Goal: Navigation & Orientation: Find specific page/section

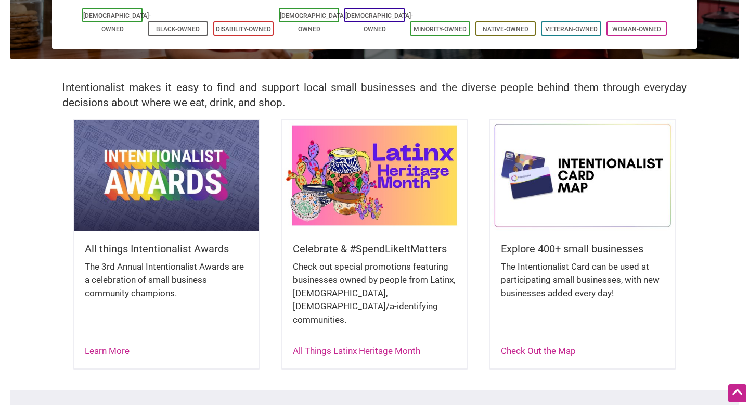
scroll to position [178, 0]
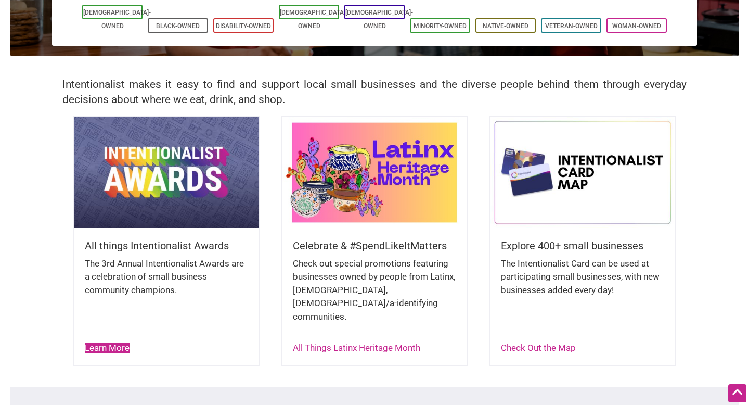
click at [114, 342] on link "Learn More" at bounding box center [107, 347] width 45 height 10
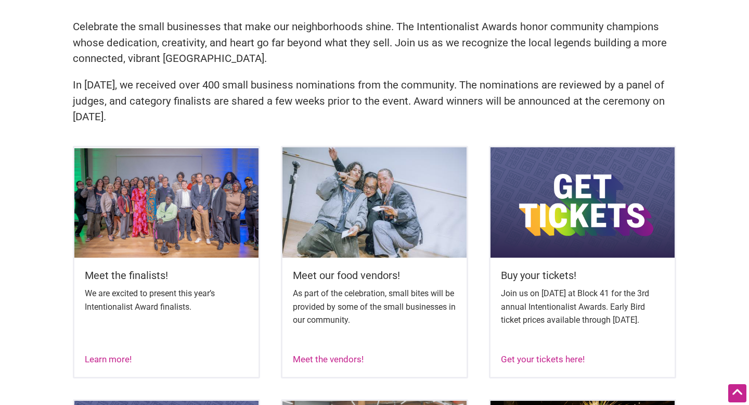
scroll to position [308, 0]
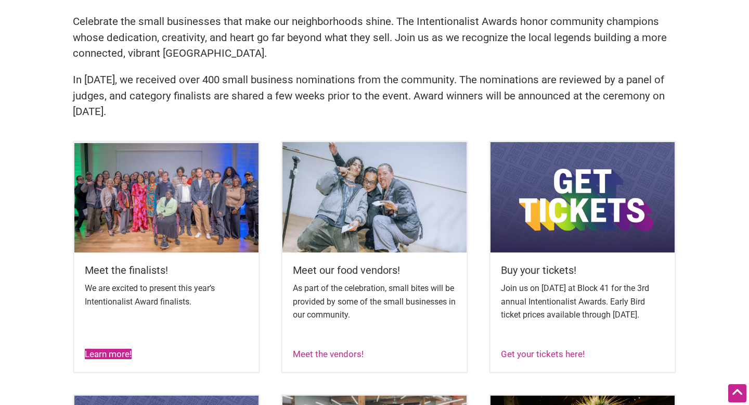
click at [116, 359] on link "Learn more!" at bounding box center [108, 354] width 47 height 10
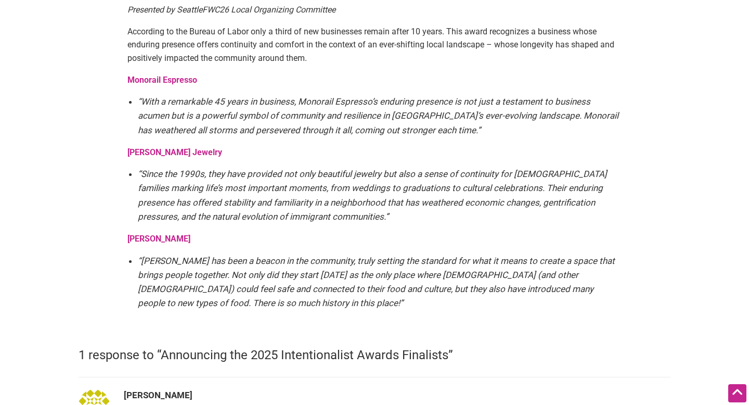
scroll to position [1860, 0]
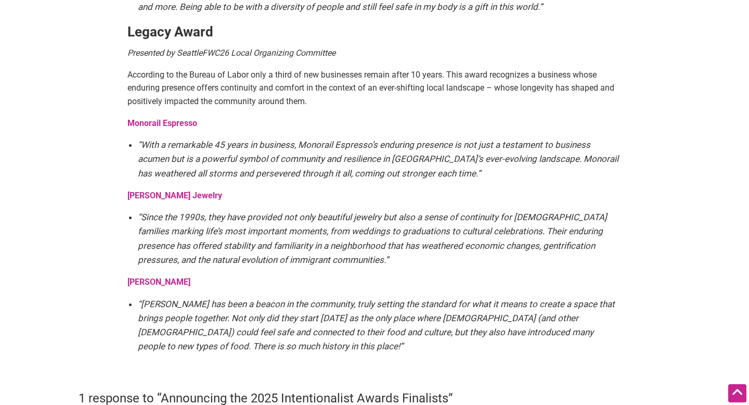
click at [190, 277] on strong "Salvadorean Bakery" at bounding box center [159, 282] width 63 height 10
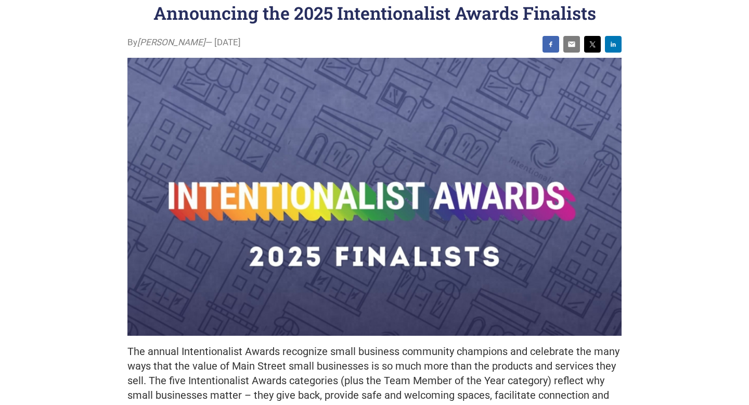
scroll to position [0, 0]
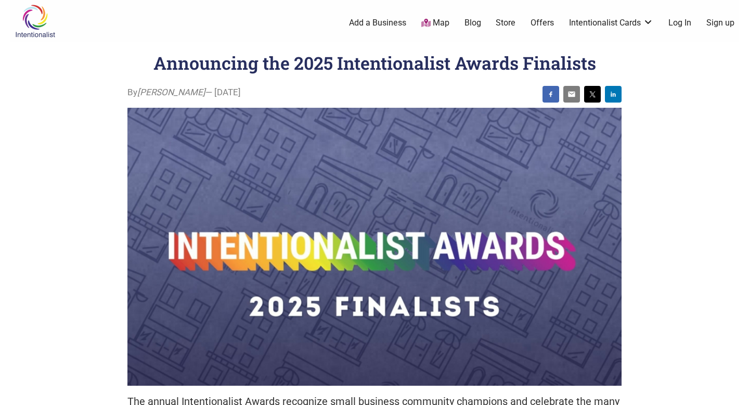
click at [378, 20] on link "Add a Business" at bounding box center [377, 22] width 57 height 11
